Goal: Information Seeking & Learning: Learn about a topic

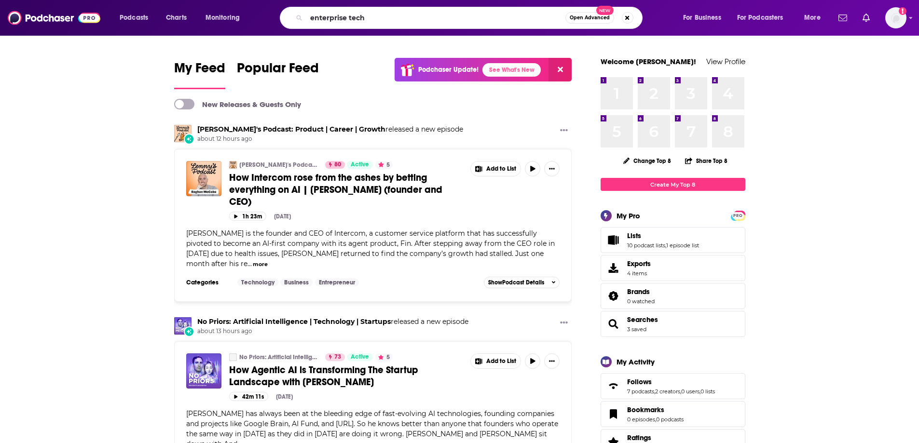
type input "enterprise tech"
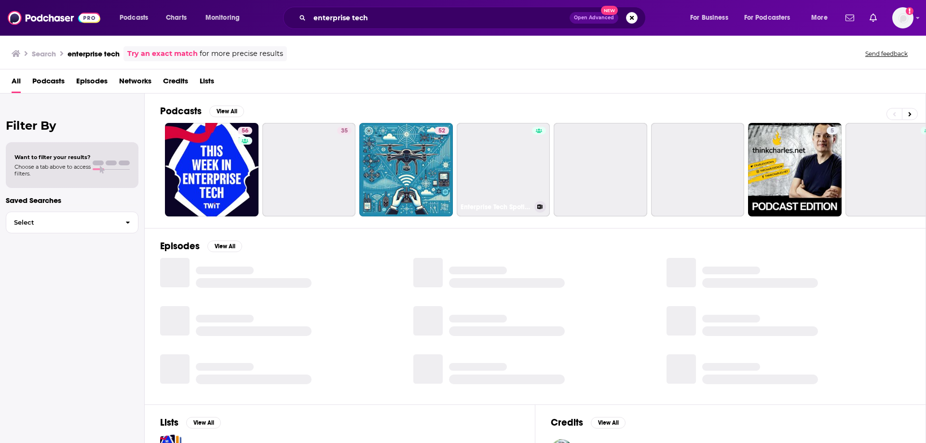
scroll to position [102, 0]
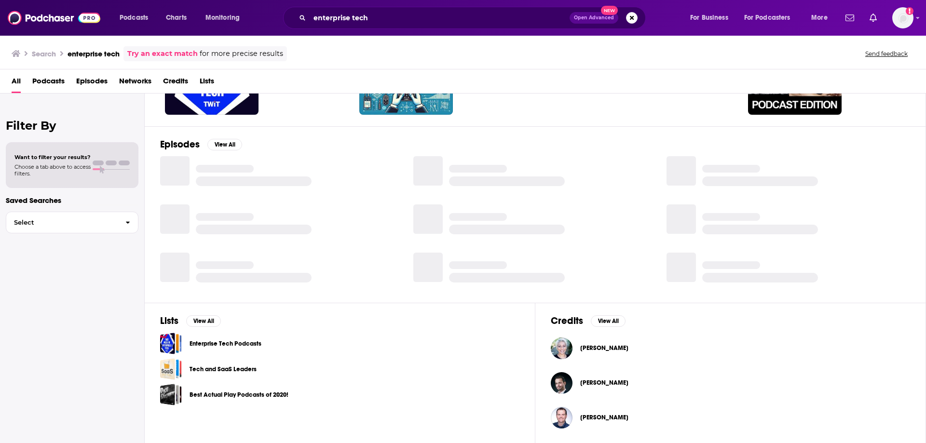
click at [233, 348] on link "Enterprise Tech Podcasts" at bounding box center [226, 344] width 72 height 11
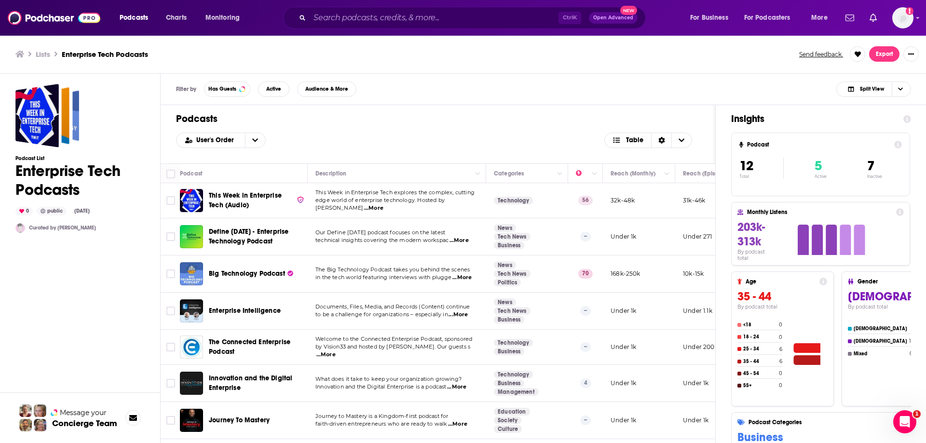
click at [59, 313] on div "Podcast List Enterprise Tech Podcasts 0 public Jan 4th, 2023 Curated by Madison" at bounding box center [79, 302] width 129 height 436
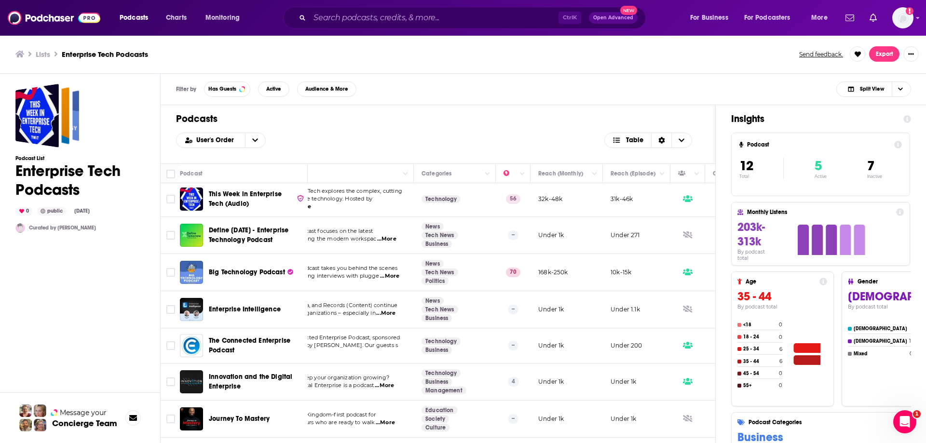
scroll to position [1, 0]
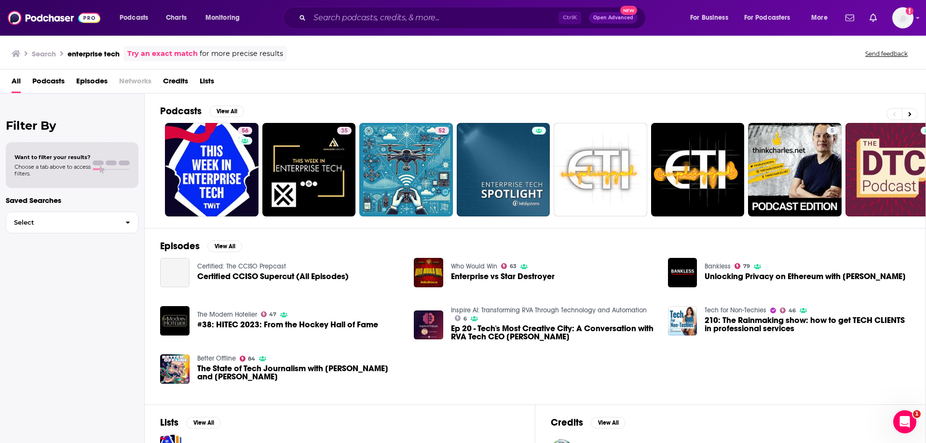
scroll to position [102, 0]
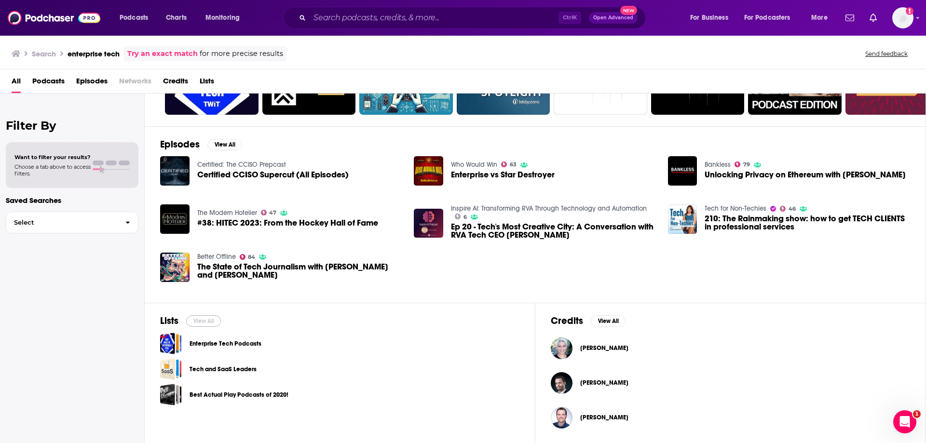
click at [215, 320] on button "View All" at bounding box center [203, 322] width 35 height 12
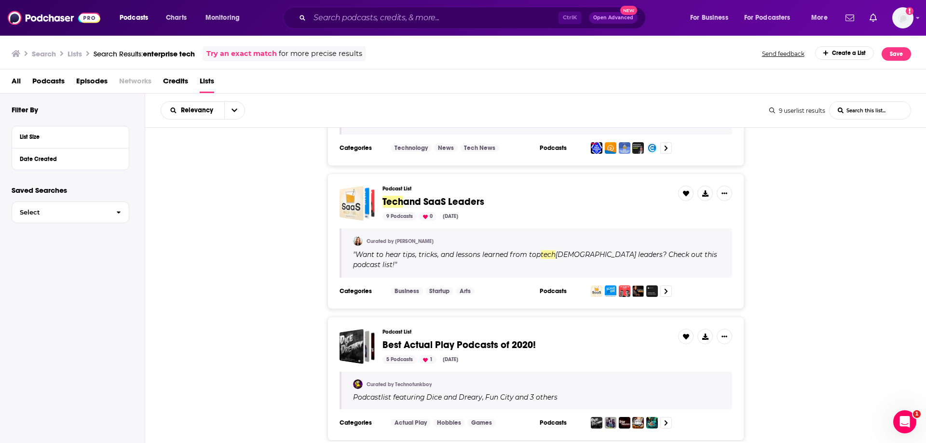
scroll to position [98, 0]
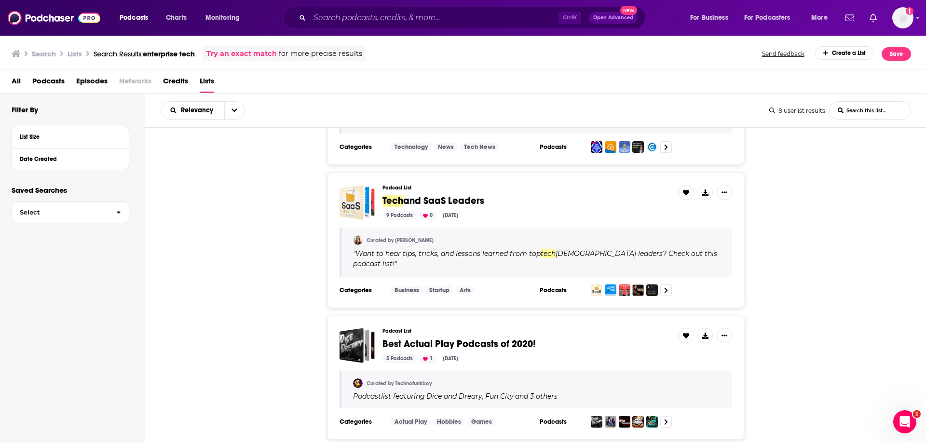
drag, startPoint x: 402, startPoint y: 193, endPoint x: 385, endPoint y: 200, distance: 18.2
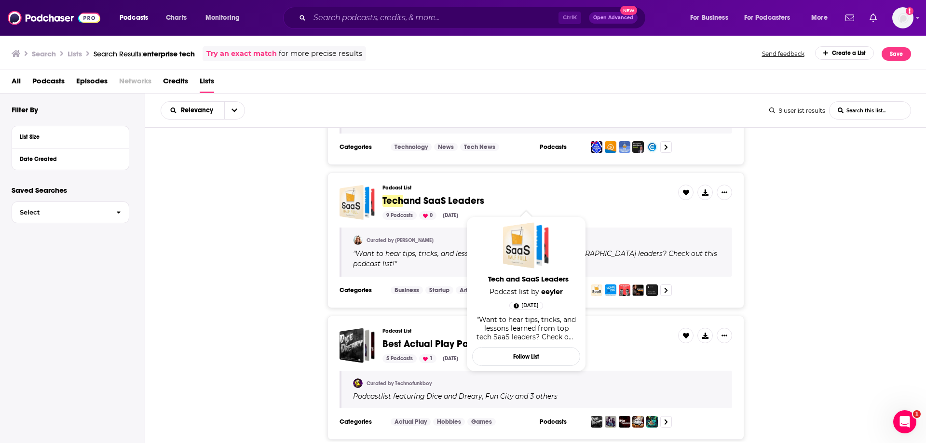
drag, startPoint x: 385, startPoint y: 200, endPoint x: 385, endPoint y: 205, distance: 5.3
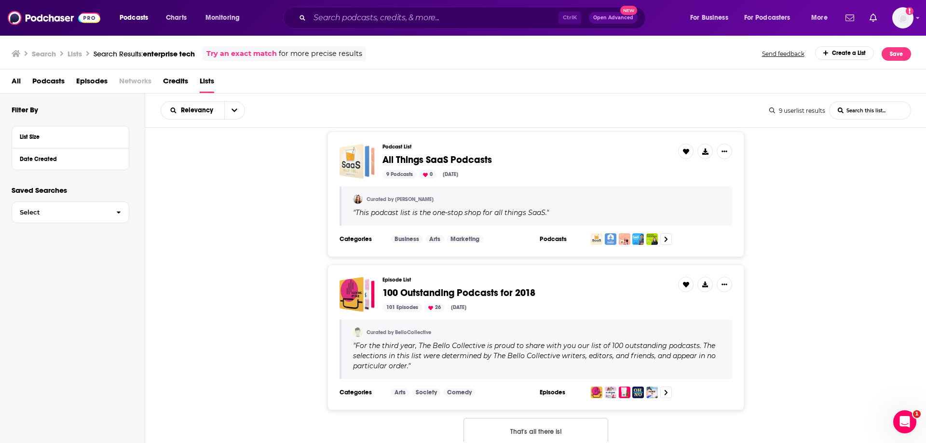
scroll to position [941, 0]
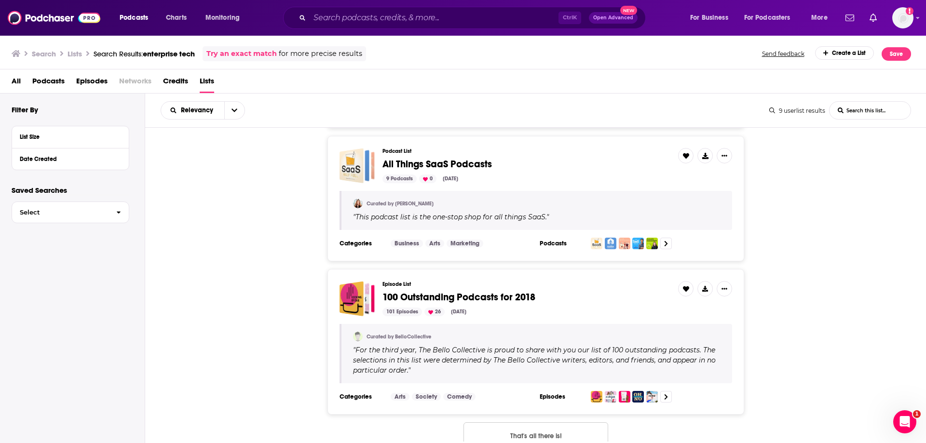
drag, startPoint x: 505, startPoint y: 431, endPoint x: 465, endPoint y: 425, distance: 40.5
click at [465, 425] on button "That's all there is!" at bounding box center [536, 436] width 145 height 26
drag, startPoint x: 480, startPoint y: 425, endPoint x: 465, endPoint y: 425, distance: 15.0
click at [465, 425] on button "That's all there is!" at bounding box center [536, 436] width 145 height 26
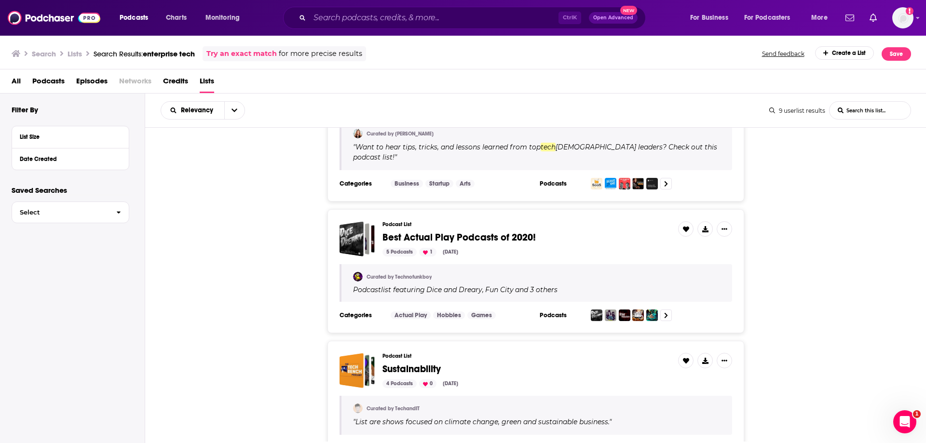
scroll to position [0, 0]
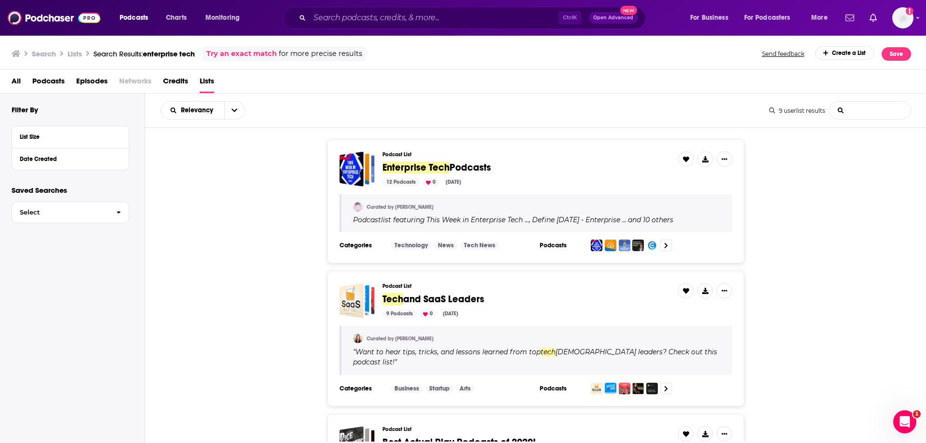
type tech-list-search-input "m"
click at [862, 112] on tech-list-search-input "m" at bounding box center [870, 110] width 81 height 17
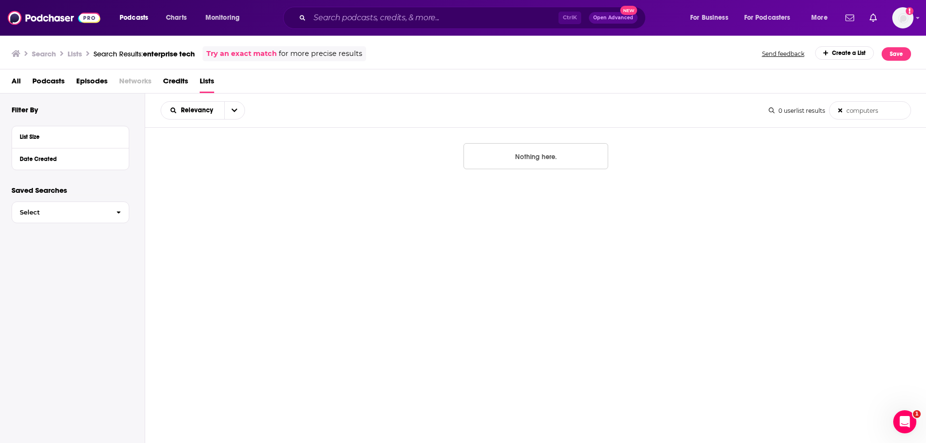
type tech-list-search-input "computers"
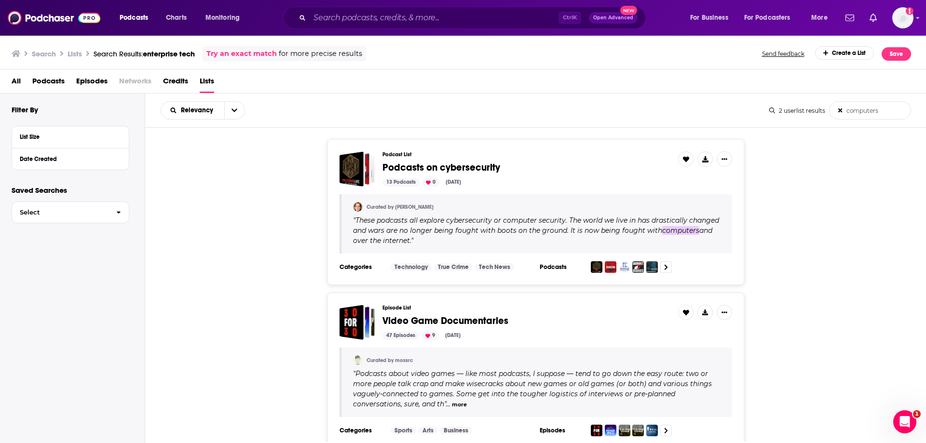
scroll to position [48, 0]
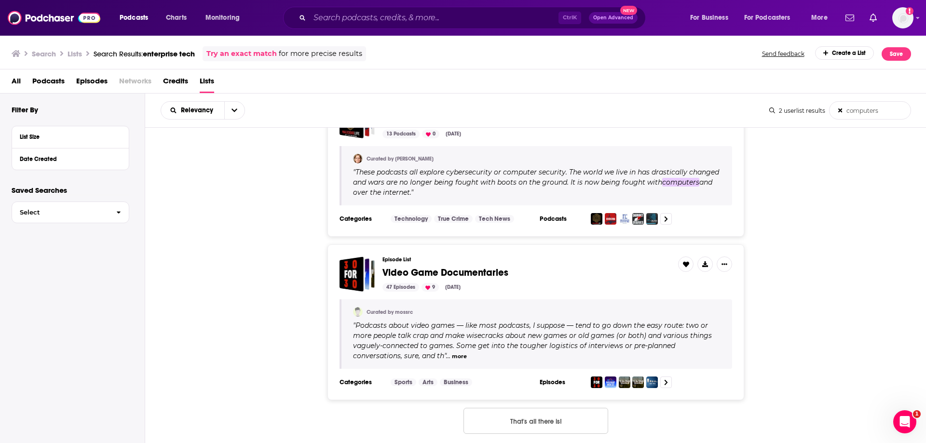
click at [385, 8] on div "Ctrl K Open Advanced New" at bounding box center [464, 18] width 363 height 22
click at [389, 19] on input "Search podcasts, credits, & more..." at bounding box center [434, 17] width 249 height 15
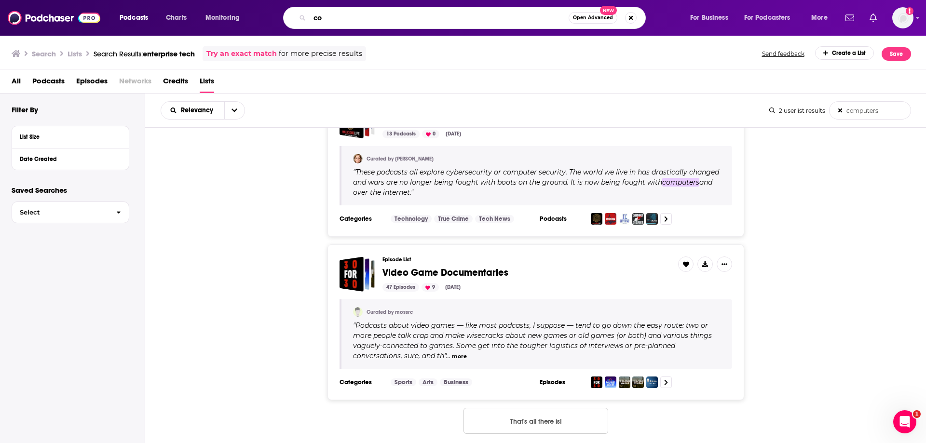
type input "c"
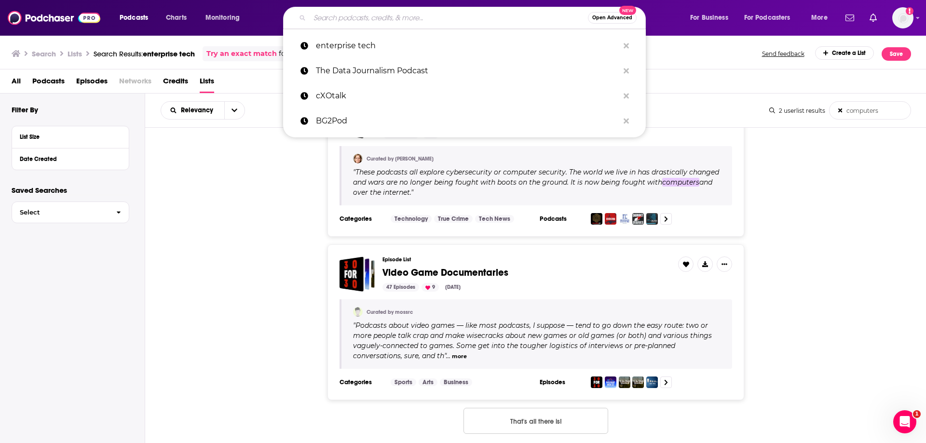
type input "a"
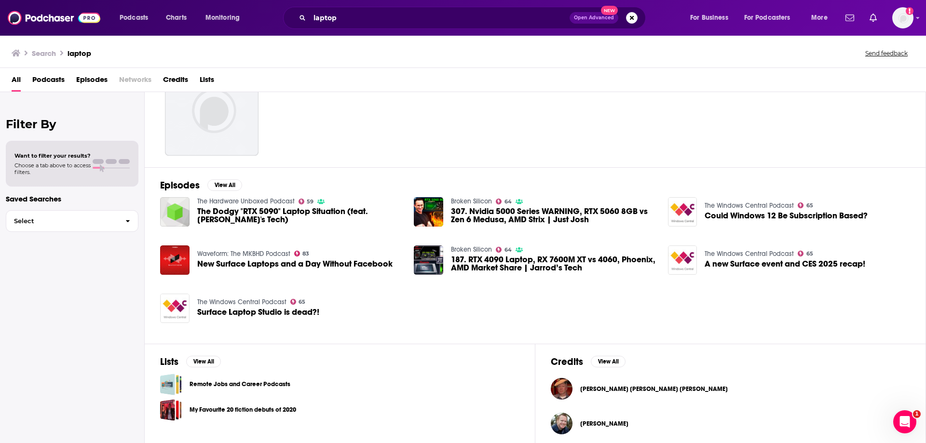
scroll to position [102, 0]
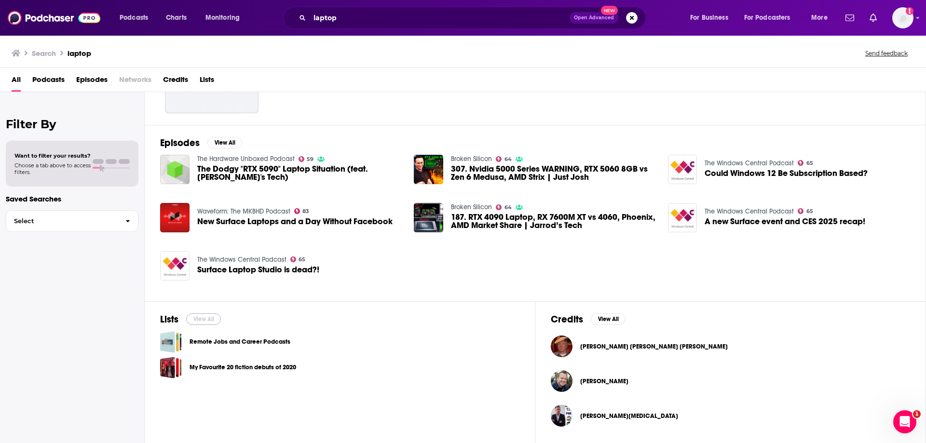
click at [202, 321] on button "View All" at bounding box center [203, 320] width 35 height 12
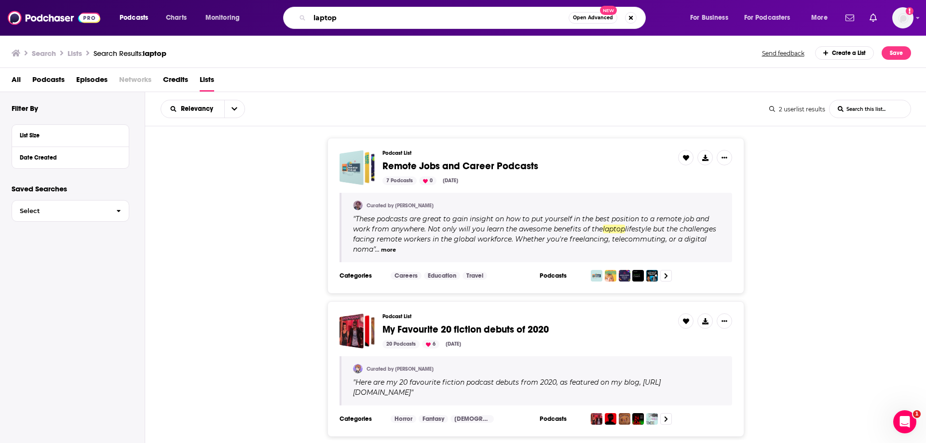
click at [403, 17] on input "laptop" at bounding box center [439, 17] width 259 height 15
click at [403, 18] on input "laptop" at bounding box center [439, 17] width 259 height 15
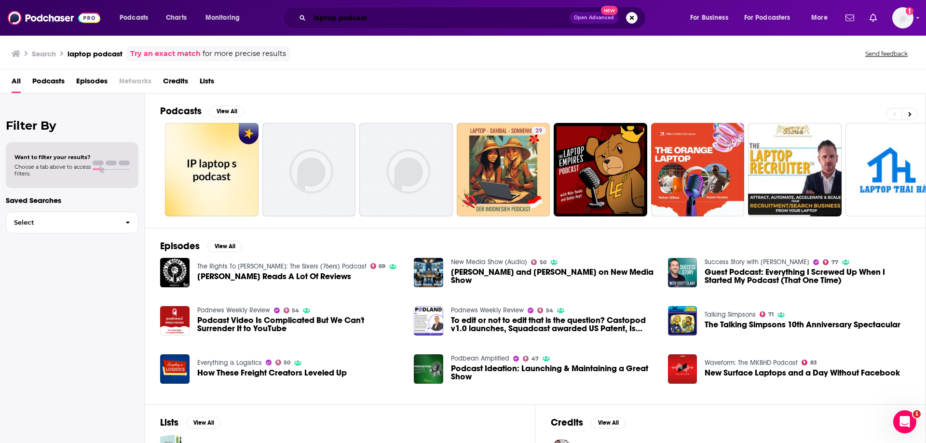
click at [324, 18] on input "laptop podcast" at bounding box center [440, 17] width 260 height 15
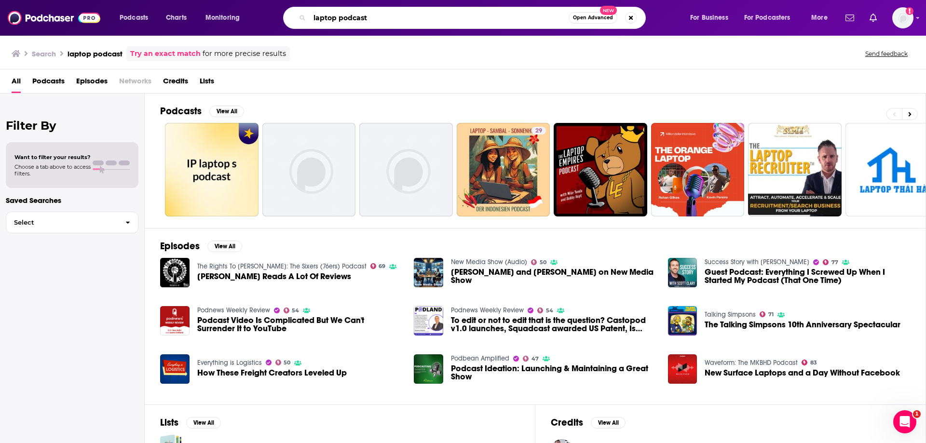
click at [324, 18] on input "laptop podcast" at bounding box center [439, 17] width 259 height 15
click at [324, 18] on input "c" at bounding box center [439, 17] width 259 height 15
type input "content creator"
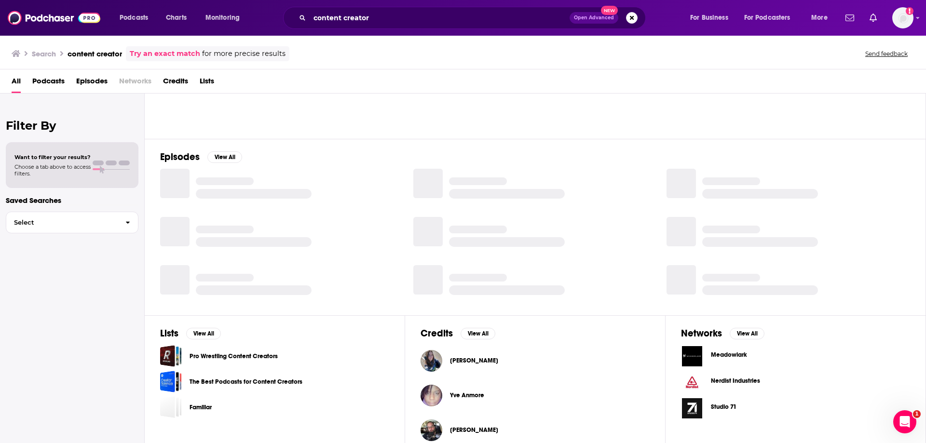
scroll to position [90, 0]
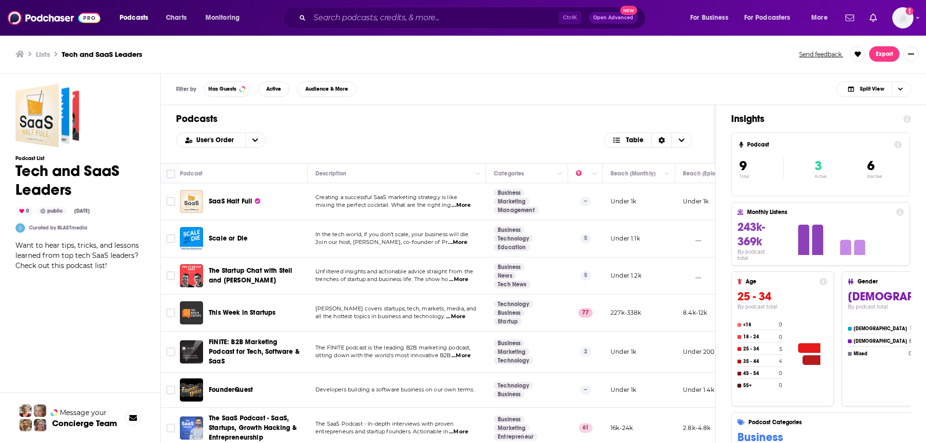
scroll to position [79, 0]
